Goal: Navigation & Orientation: Find specific page/section

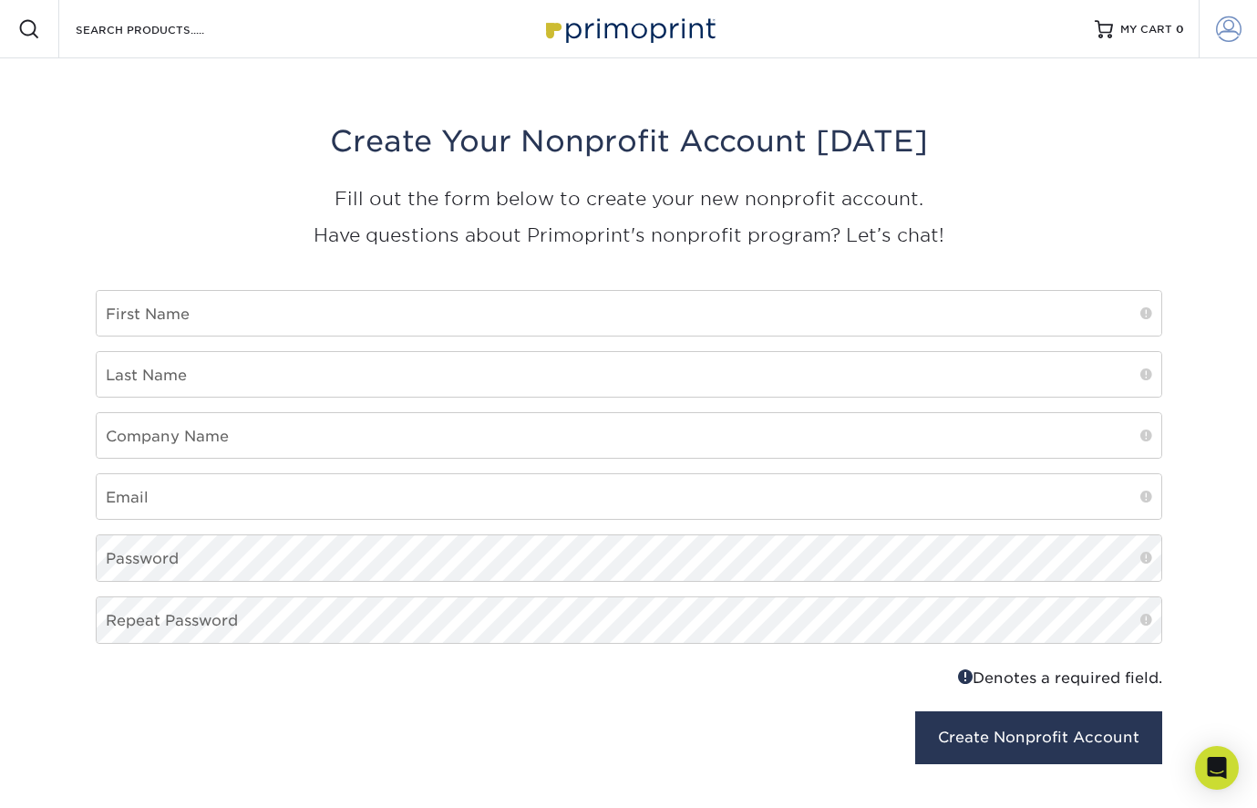
click at [1222, 27] on span at bounding box center [1229, 29] width 26 height 26
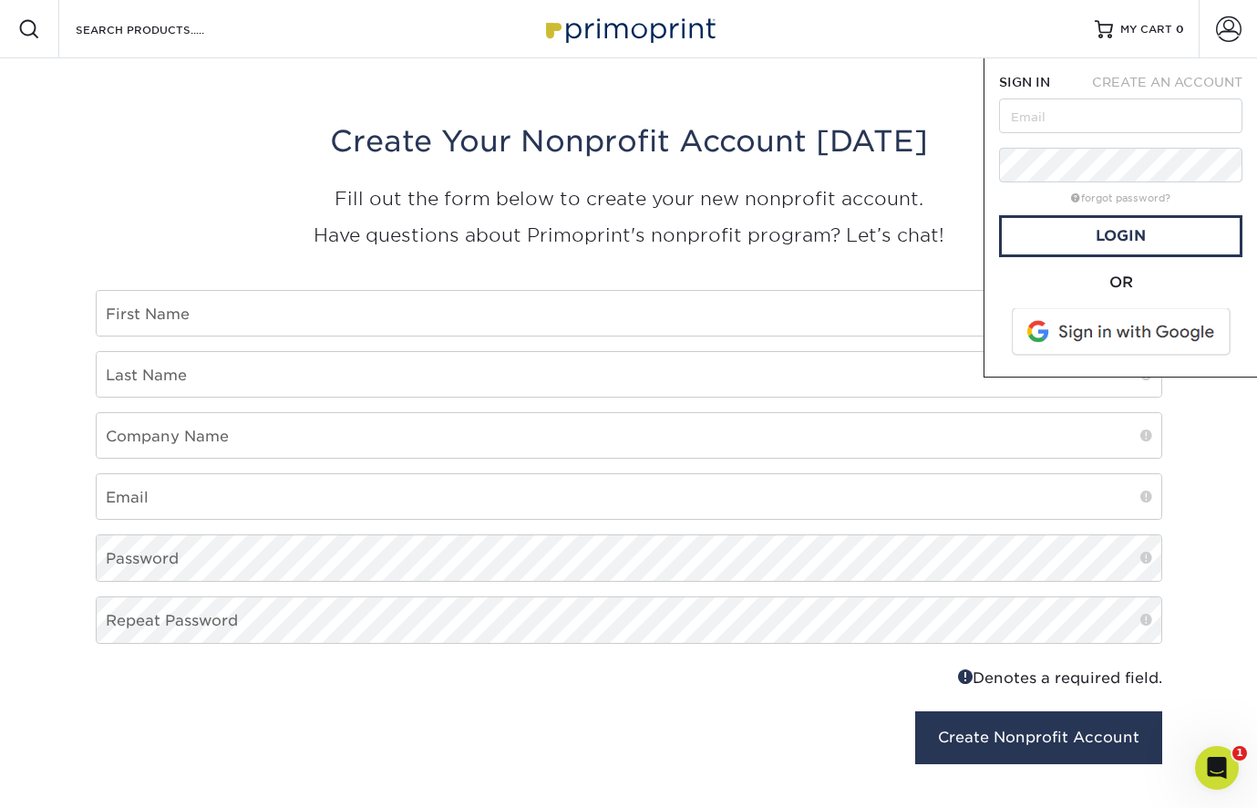
click at [852, 69] on div "Create Your Nonprofit Account Today Fill out the form below to create your new …" at bounding box center [629, 454] width 1094 height 793
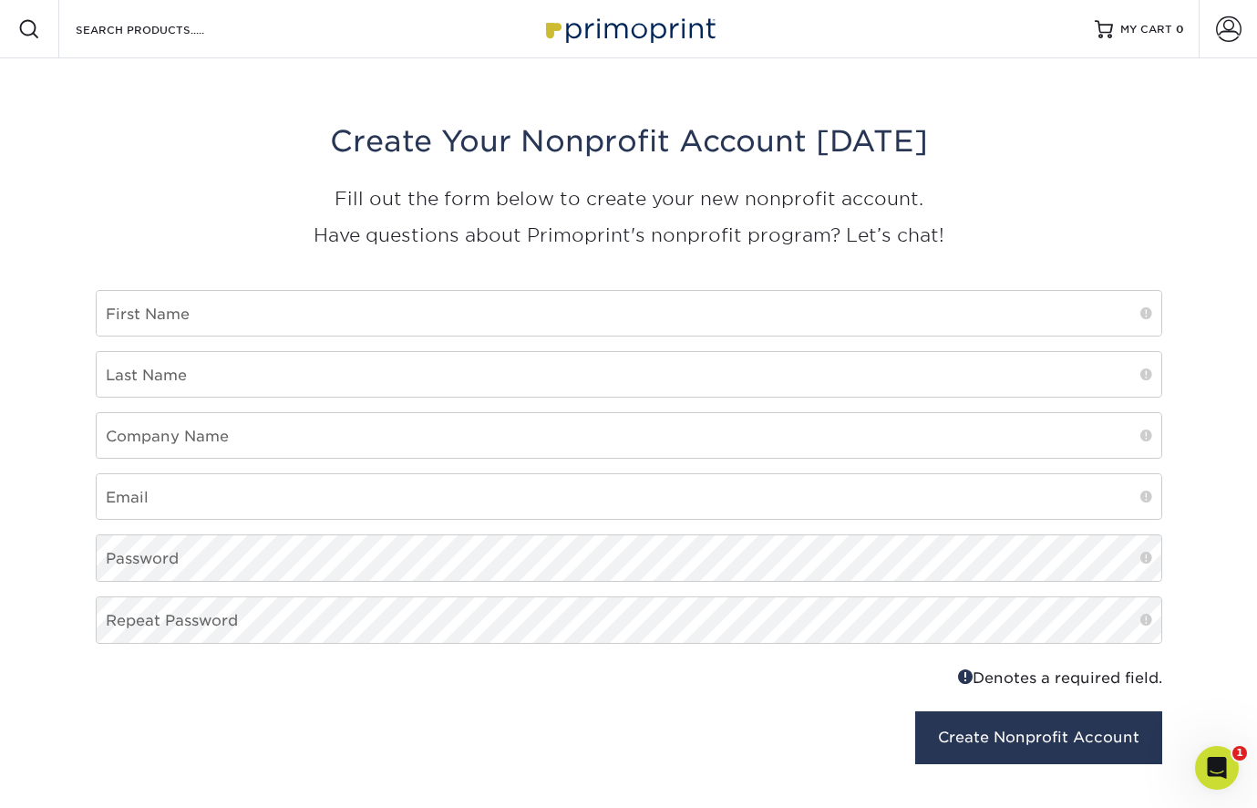
click at [621, 40] on img at bounding box center [629, 28] width 182 height 39
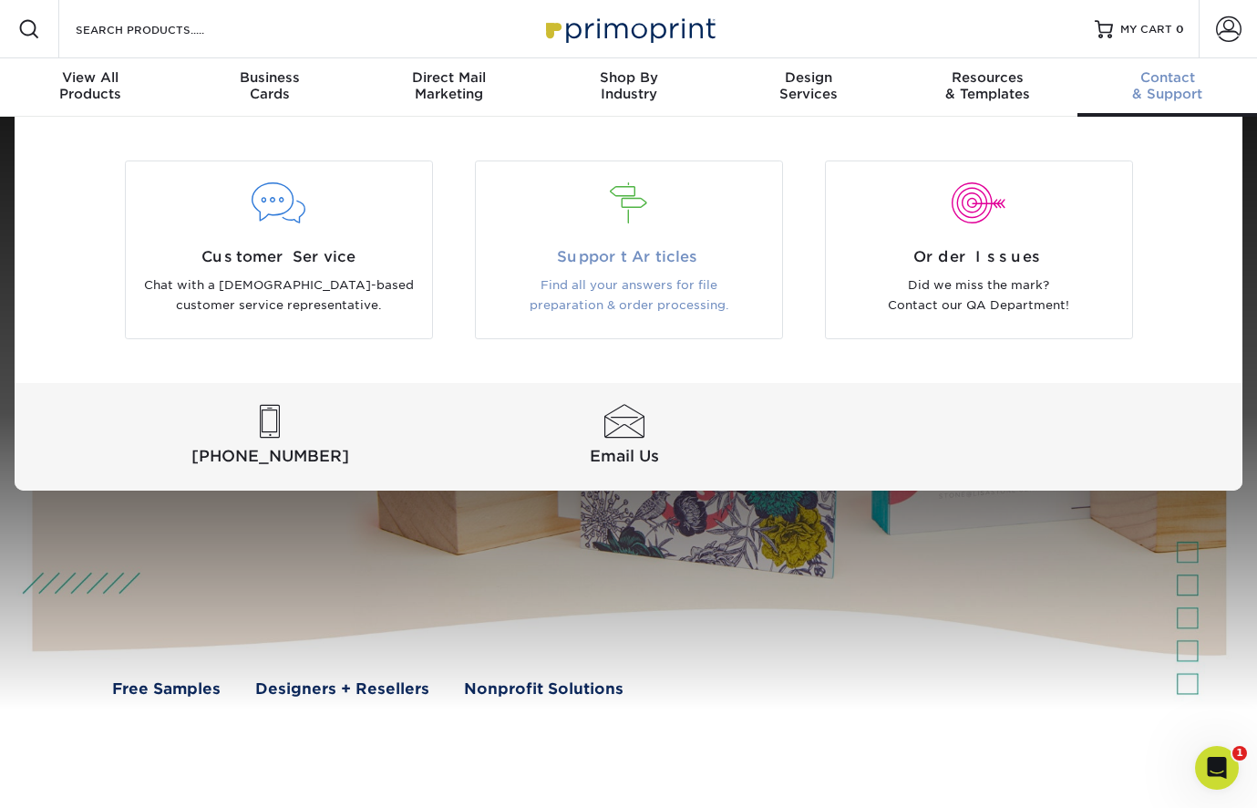
click at [647, 252] on span "Support Articles" at bounding box center [629, 257] width 279 height 22
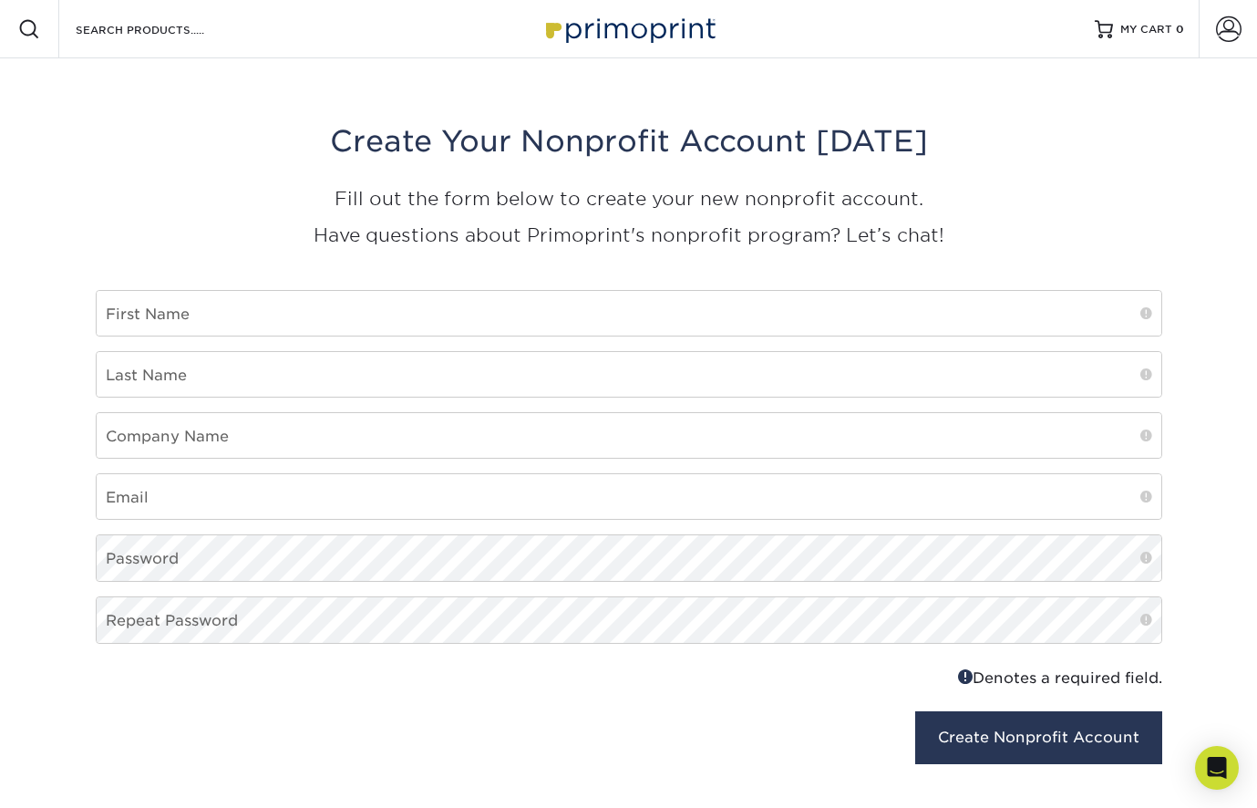
click at [659, 25] on img at bounding box center [629, 28] width 182 height 39
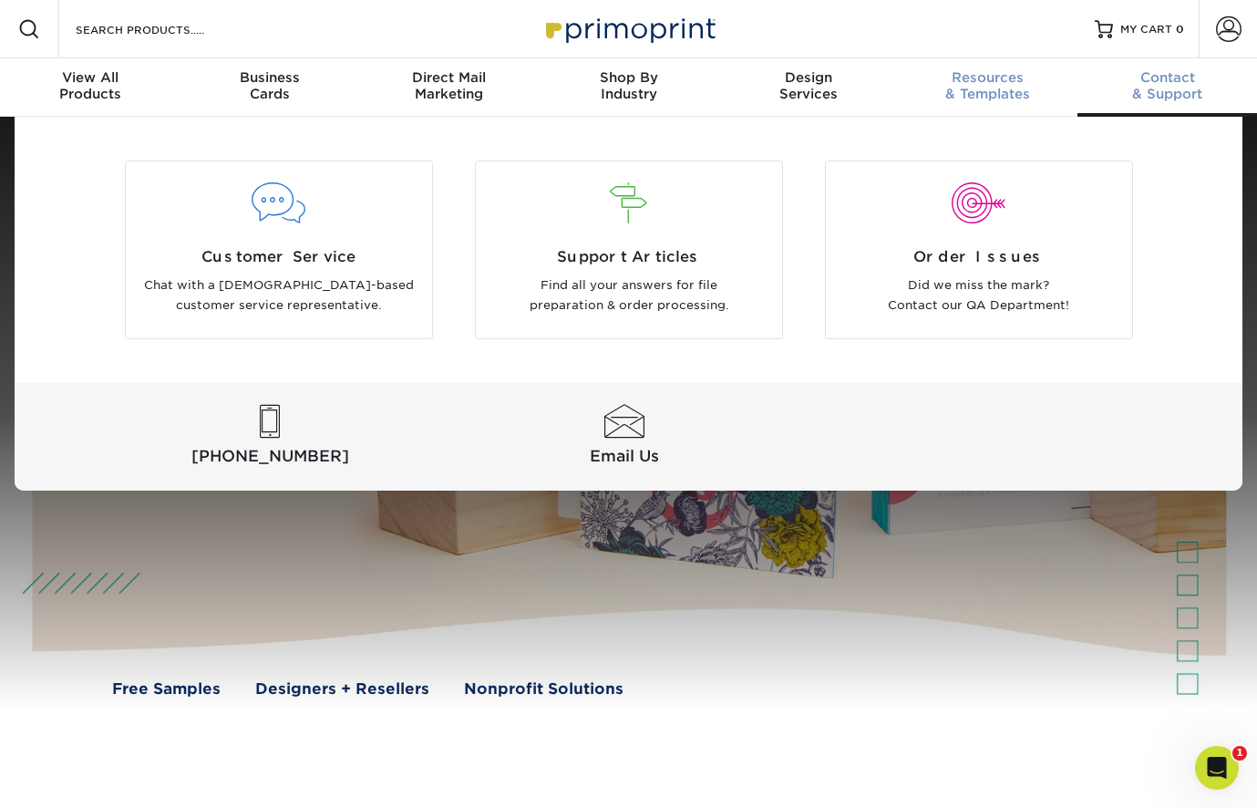
click at [990, 102] on link "Resources & Templates" at bounding box center [988, 87] width 180 height 58
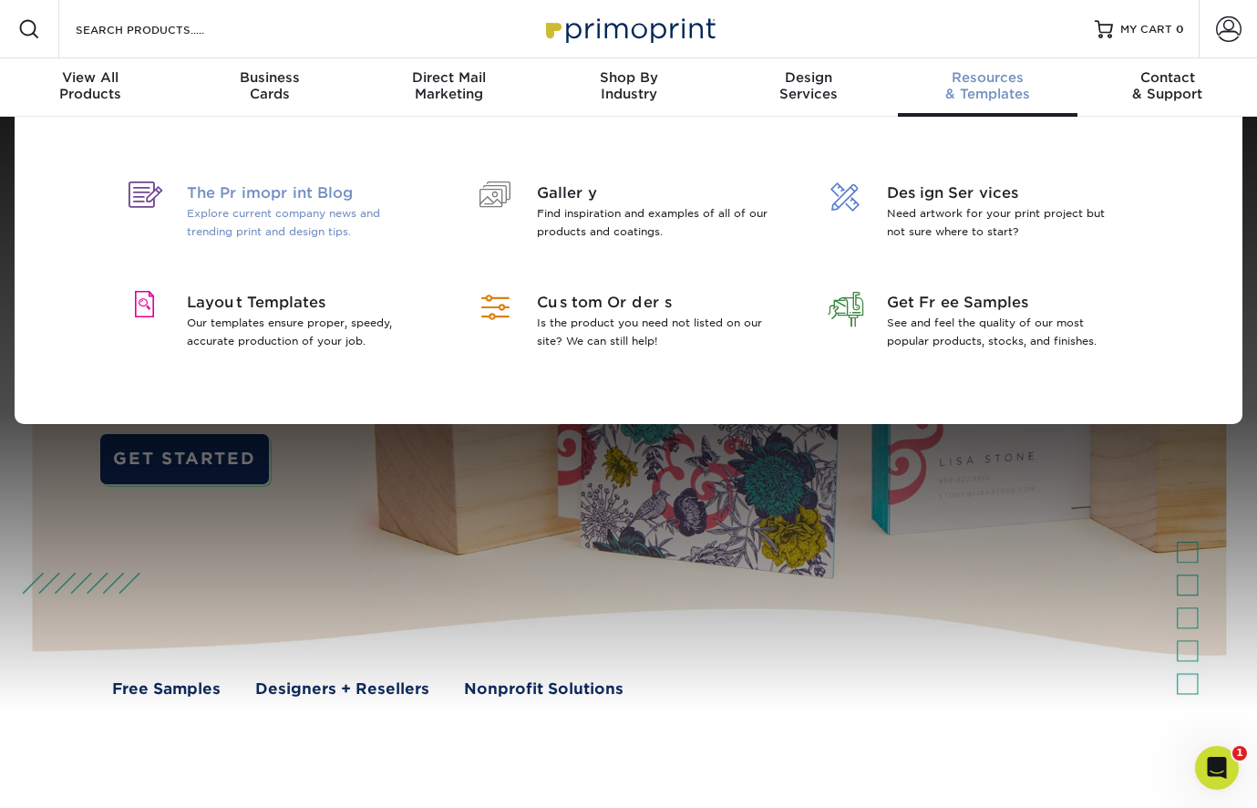
click at [289, 191] on span "The Primoprint Blog" at bounding box center [305, 193] width 236 height 22
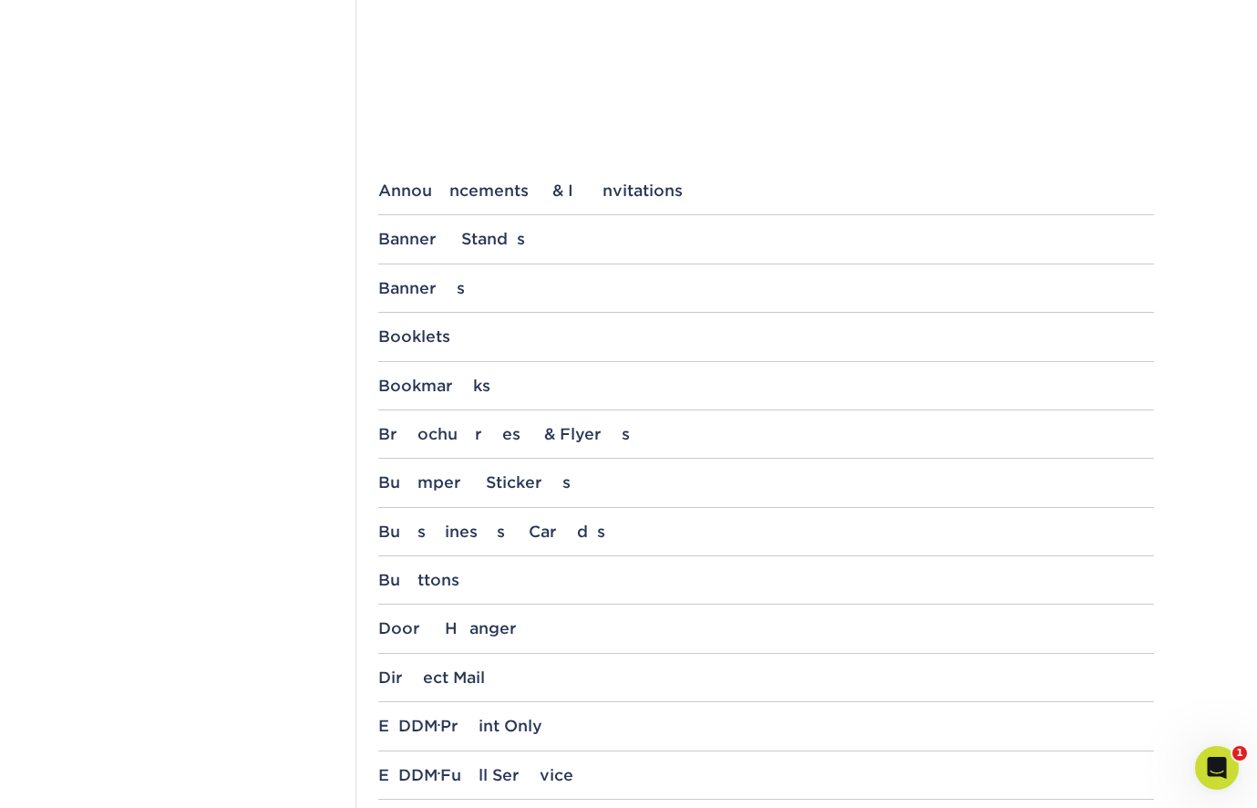
scroll to position [772, 0]
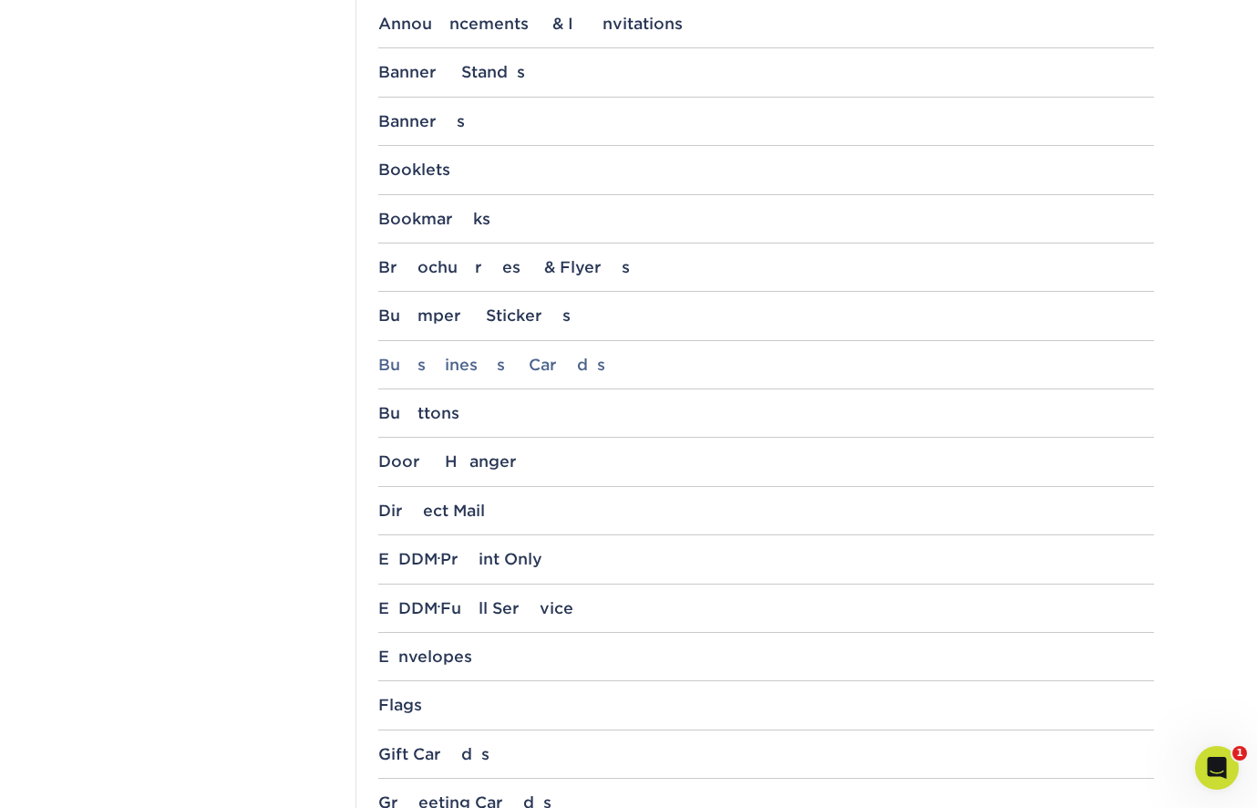
click at [420, 362] on div "Business Cards" at bounding box center [766, 365] width 776 height 18
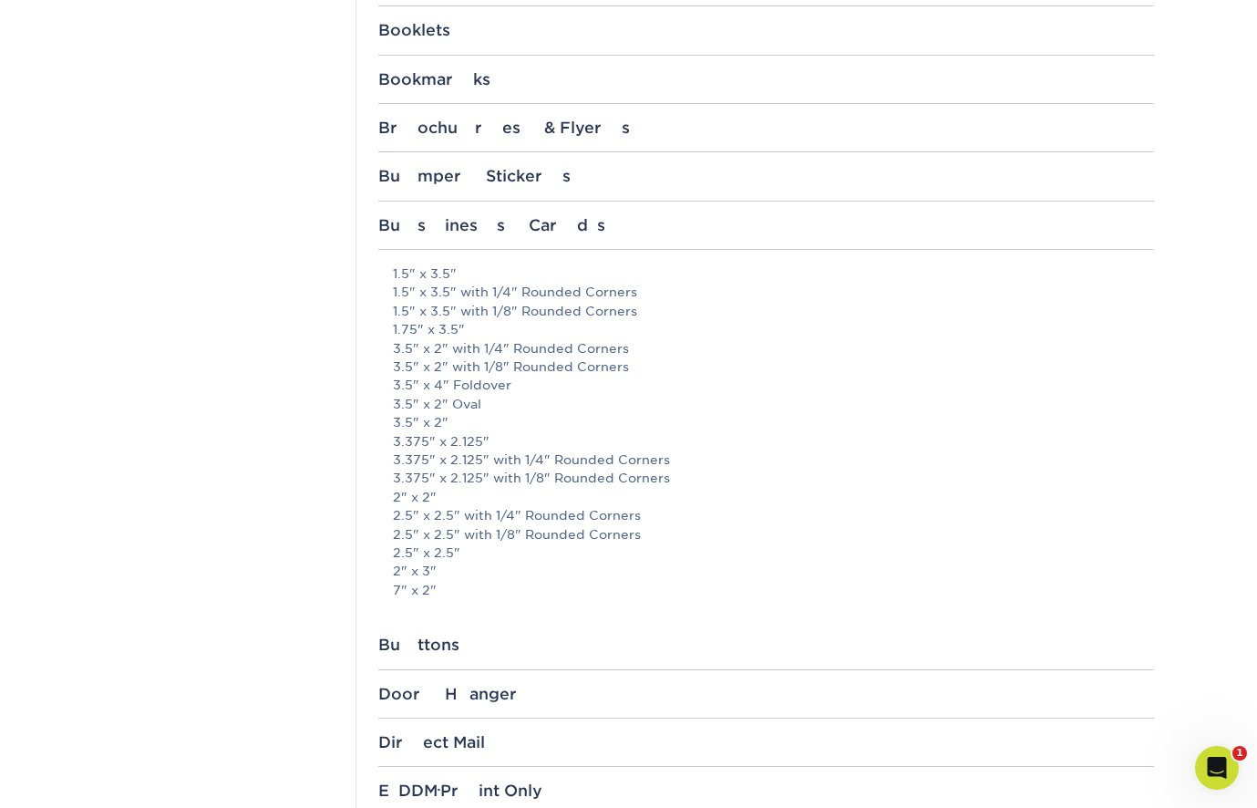
scroll to position [913, 0]
click at [434, 433] on link "3.375" x 2.125"" at bounding box center [441, 440] width 97 height 15
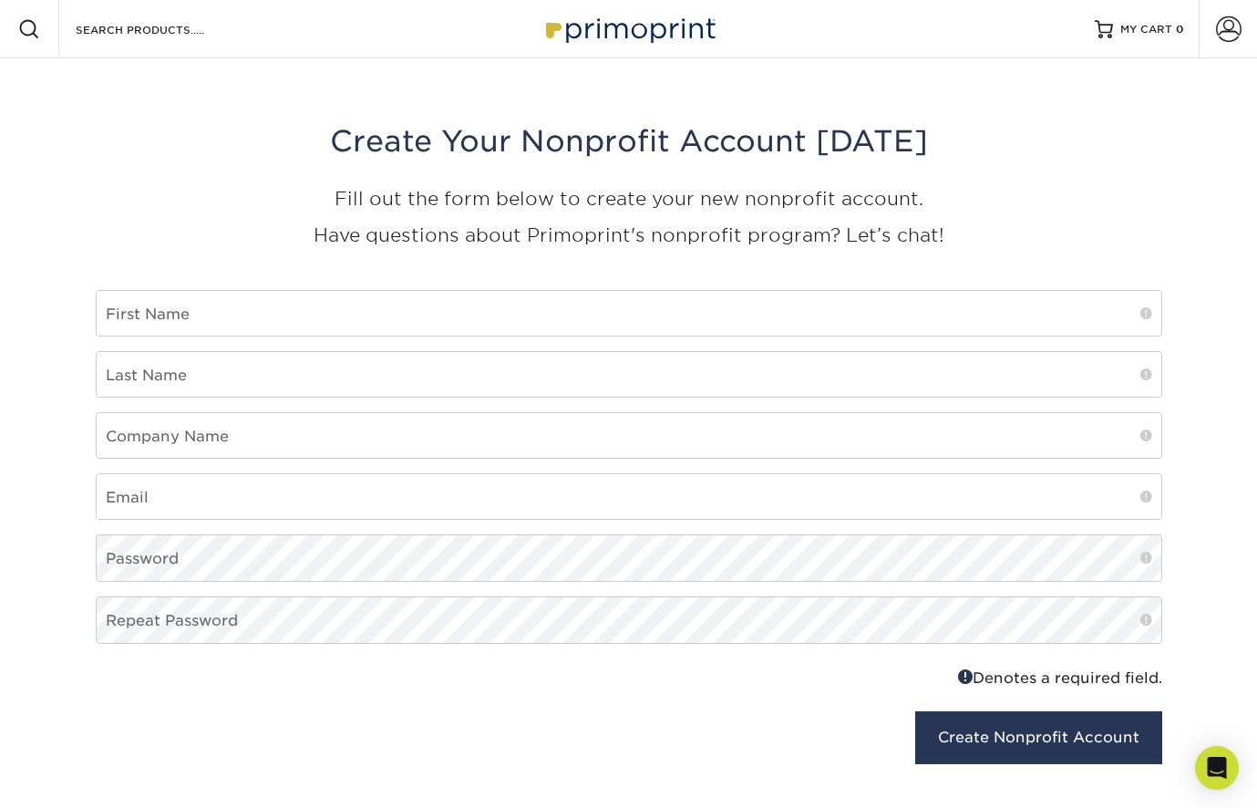
click at [641, 32] on img at bounding box center [629, 28] width 182 height 39
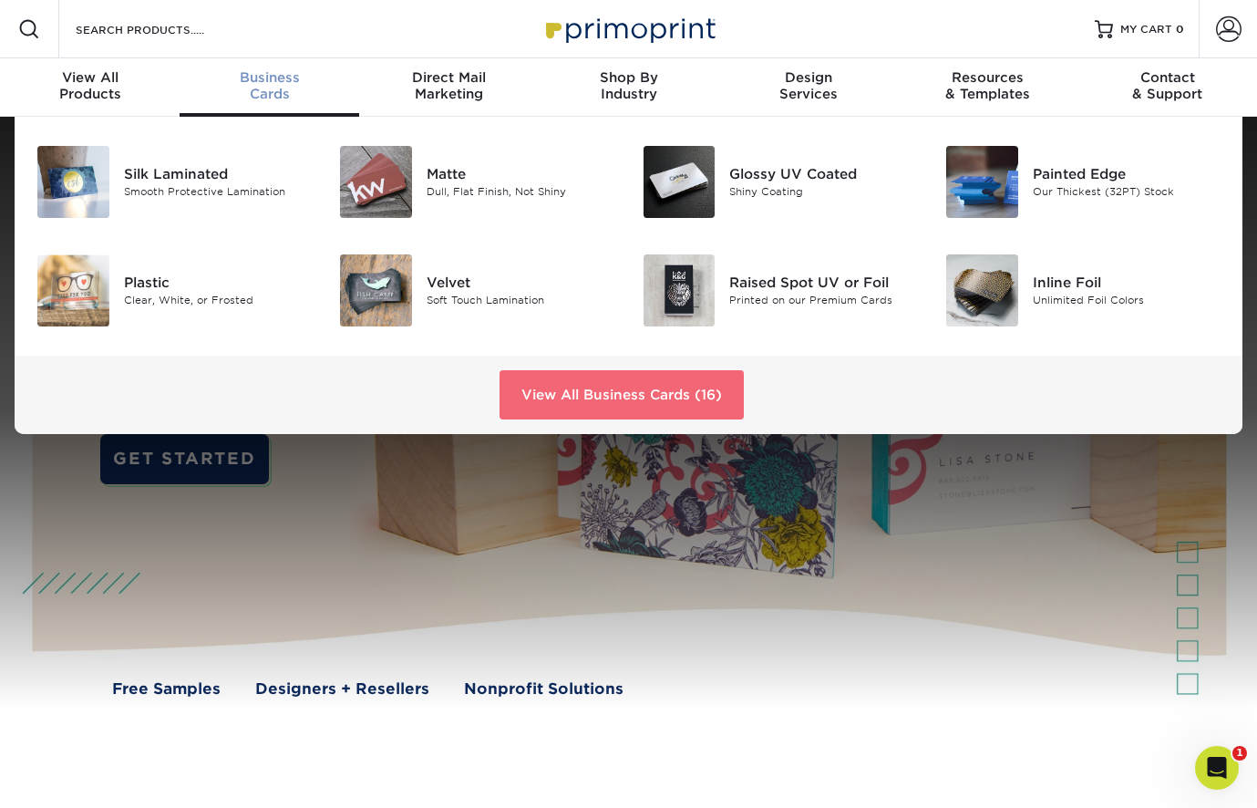
click at [587, 386] on link "View All Business Cards (16)" at bounding box center [622, 394] width 244 height 49
